Goal: Transaction & Acquisition: Purchase product/service

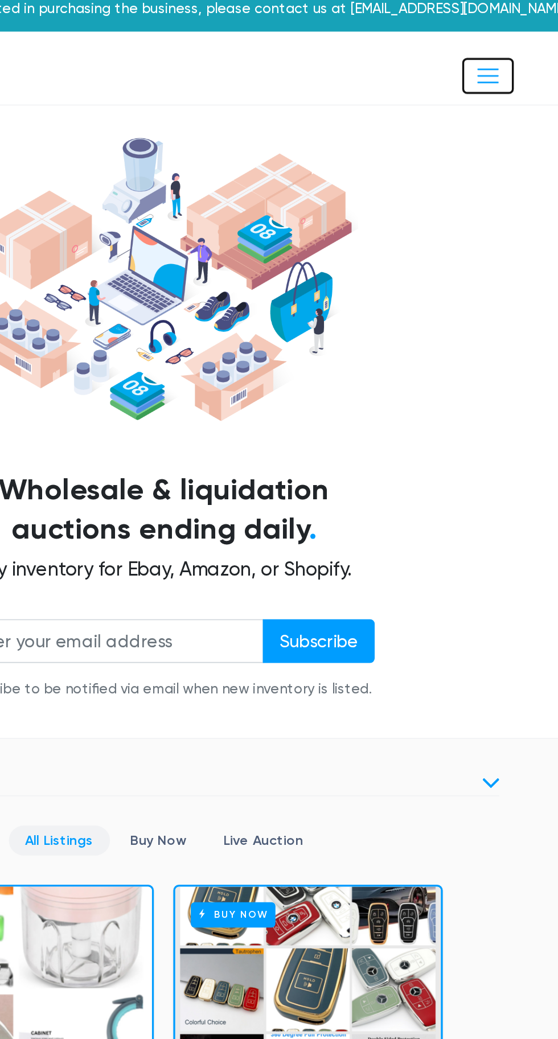
click at [469, 54] on span "Toggle navigation" at bounding box center [468, 51] width 15 height 15
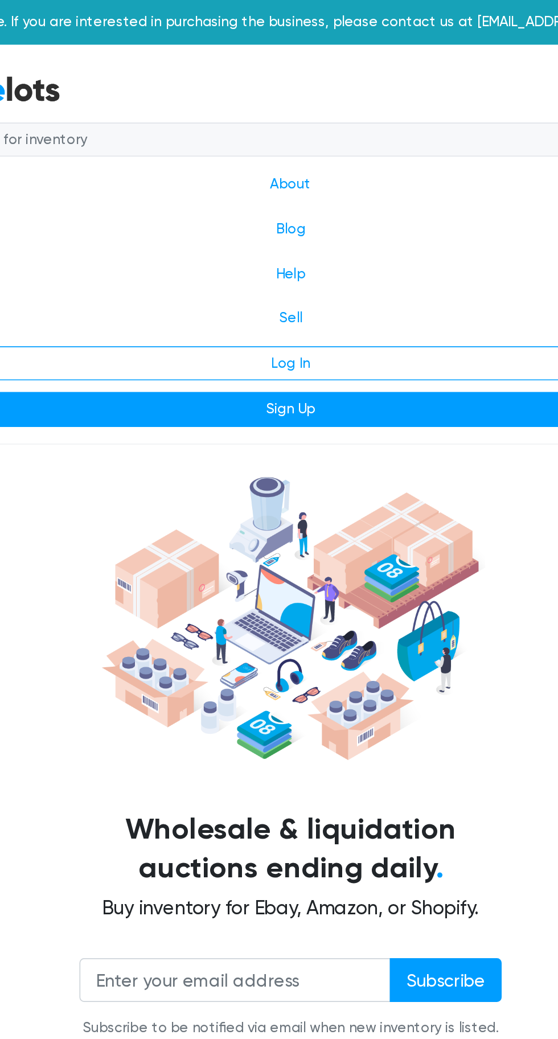
click at [271, 110] on link "About" at bounding box center [279, 108] width 410 height 26
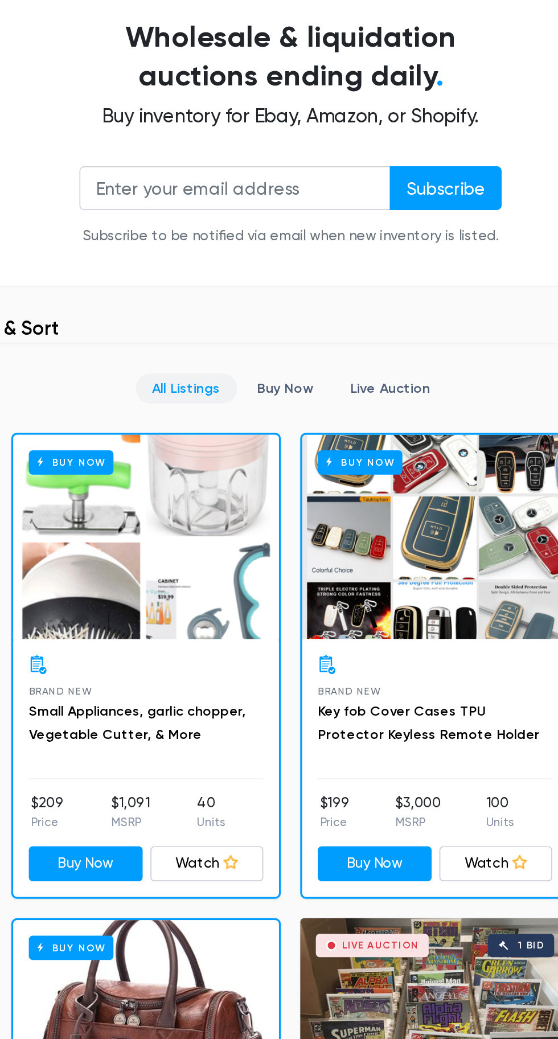
scroll to position [155, 0]
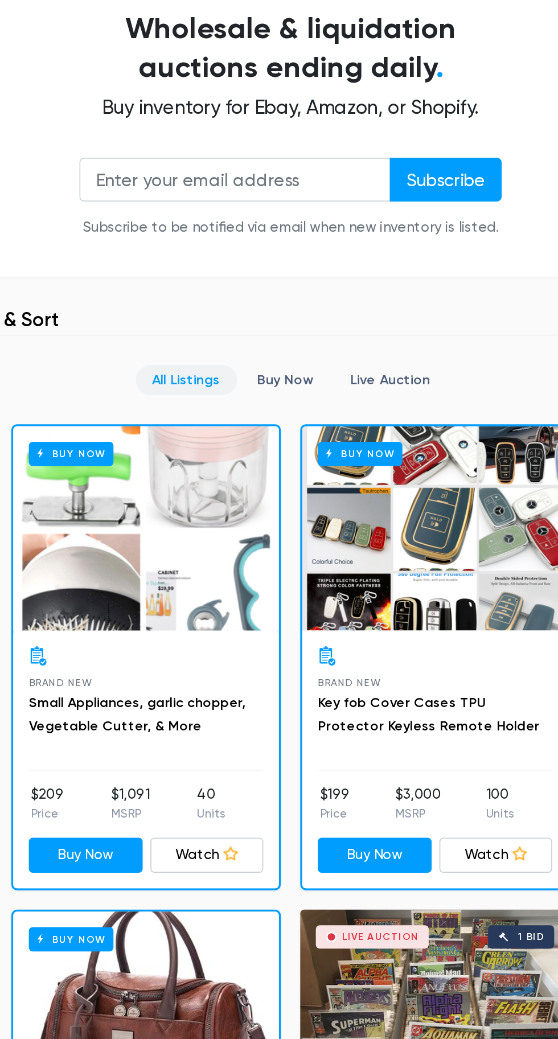
click at [281, 540] on link "Buy Now" at bounding box center [276, 536] width 52 height 18
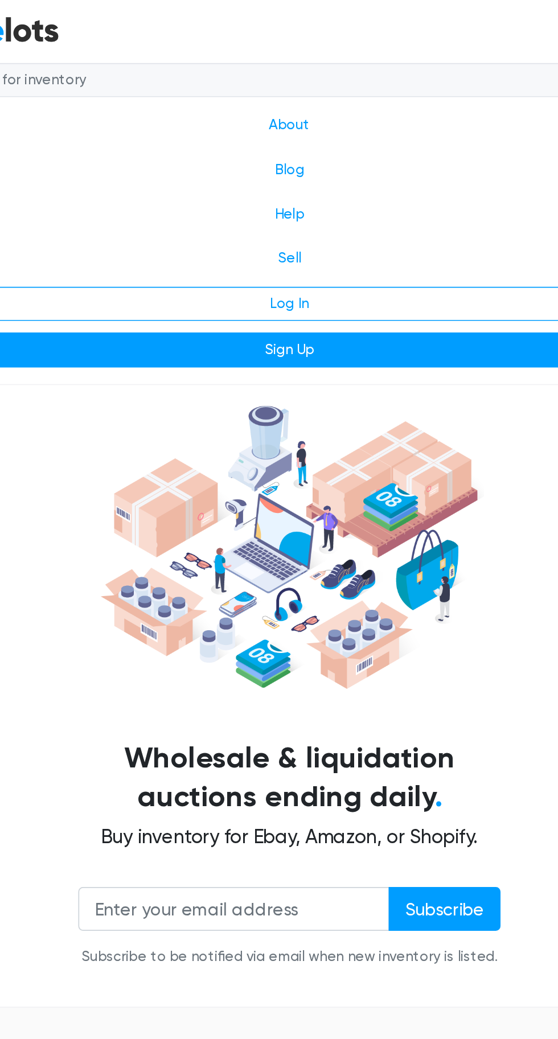
scroll to position [0, 0]
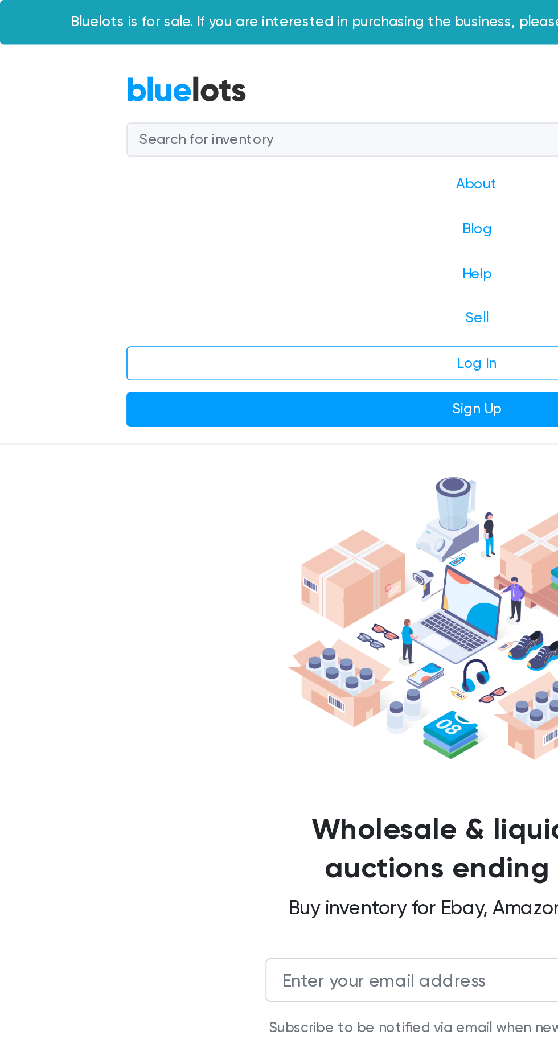
click at [256, 79] on input "search" at bounding box center [268, 82] width 388 height 21
type input "Cell phone"
click at [461, 72] on button "submit" at bounding box center [472, 82] width 23 height 21
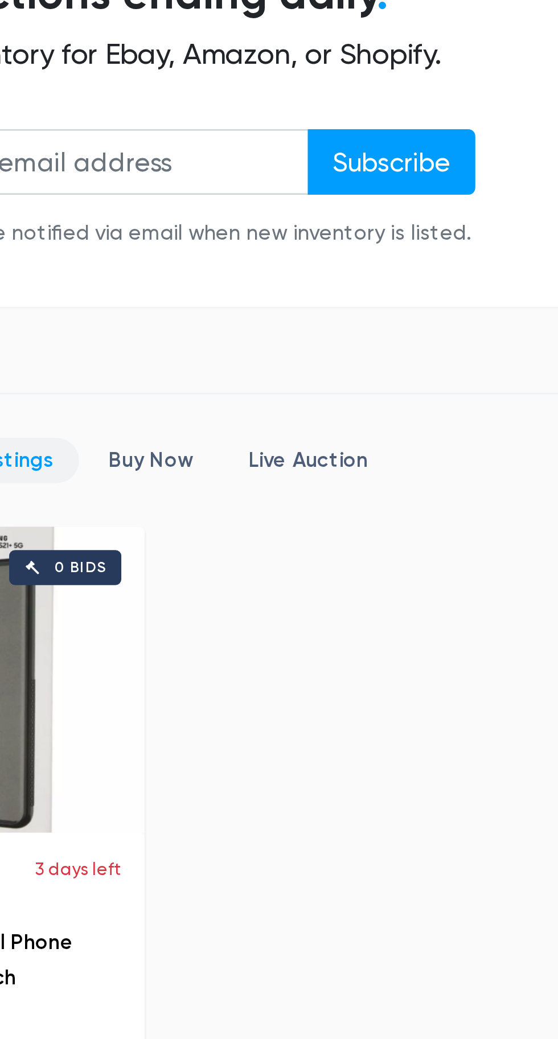
scroll to position [25, 0]
